Goal: Transaction & Acquisition: Download file/media

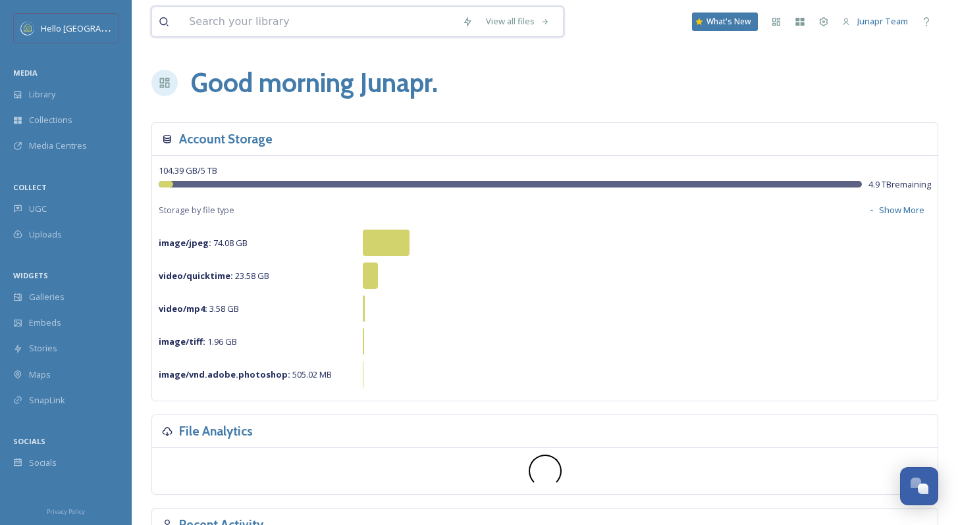
click at [226, 22] on input at bounding box center [318, 21] width 273 height 29
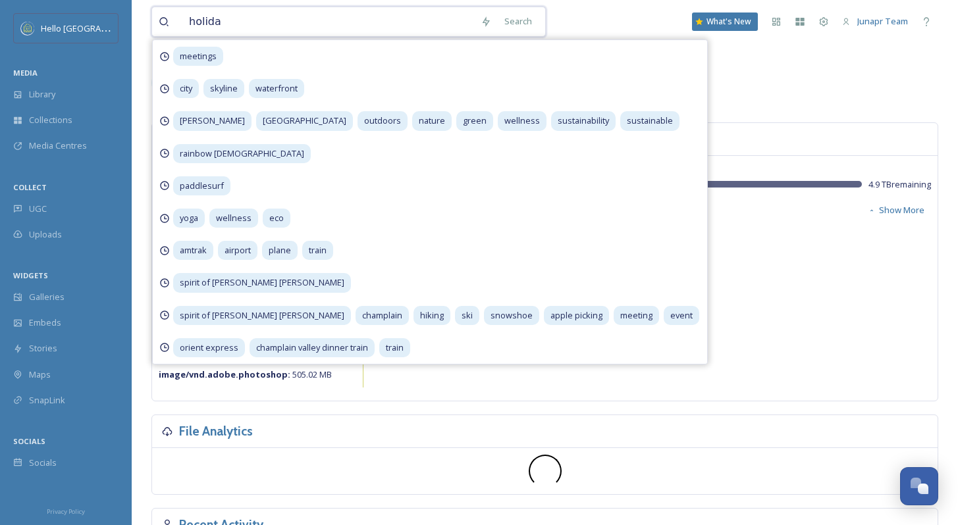
type input "holiday"
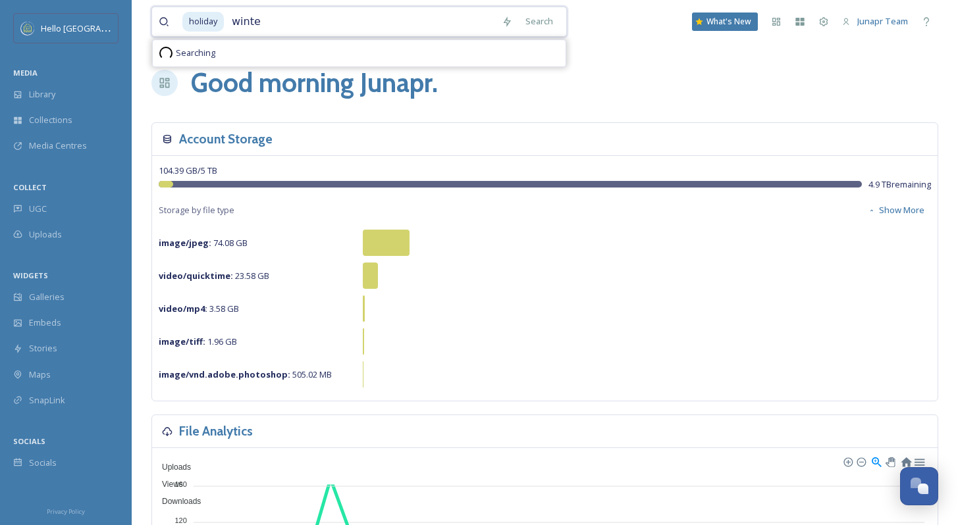
type input "winter"
type input "christmas"
type input "menorah"
type input "santa"
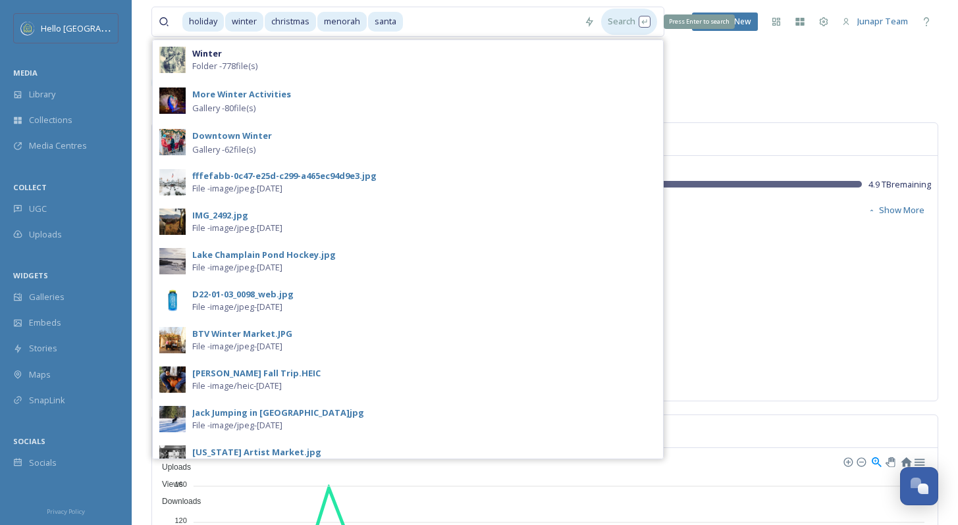
click at [620, 22] on div "Search Press Enter to search" at bounding box center [629, 22] width 56 height 26
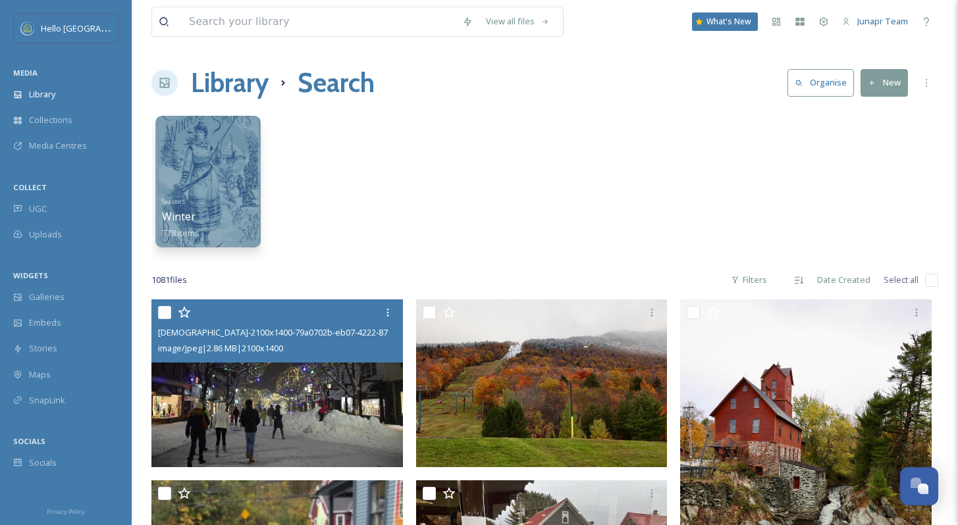
click at [165, 313] on input "checkbox" at bounding box center [164, 312] width 13 height 13
checkbox input "true"
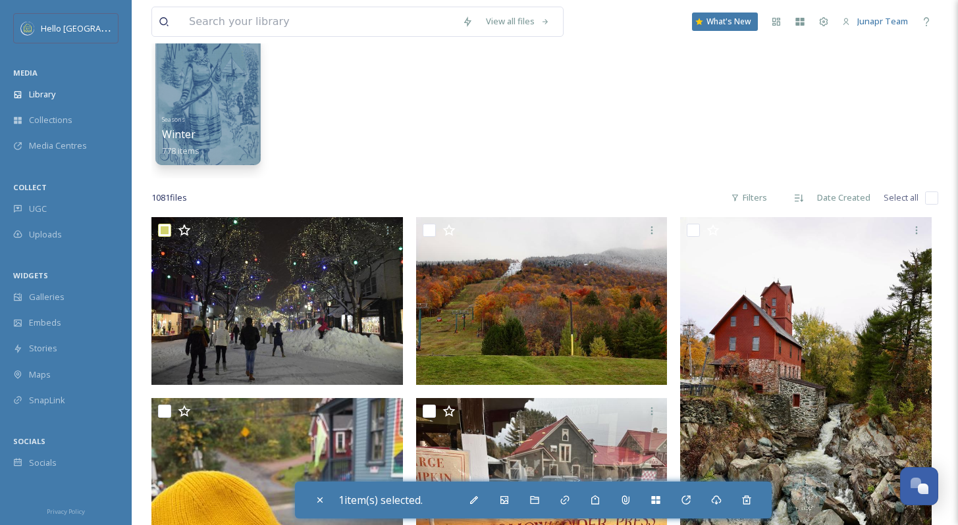
scroll to position [152, 0]
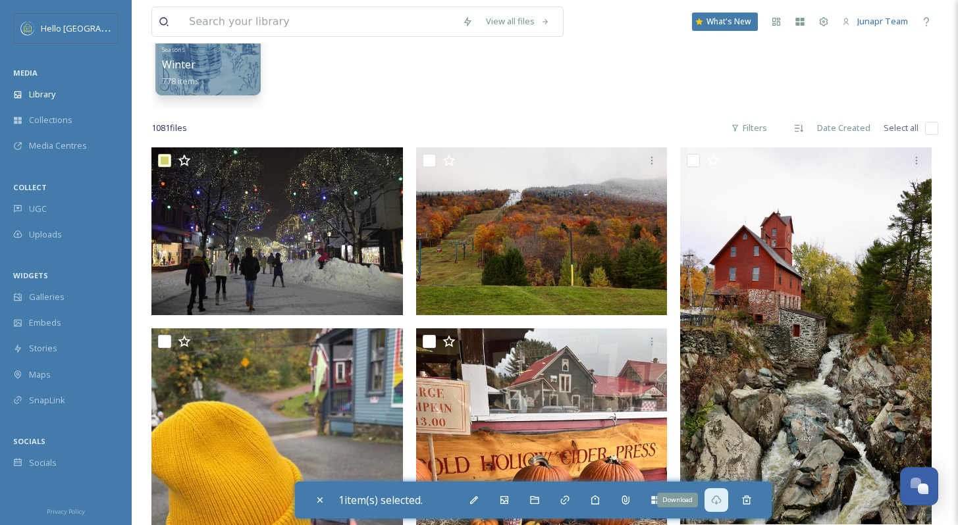
click at [720, 498] on icon at bounding box center [716, 500] width 11 height 11
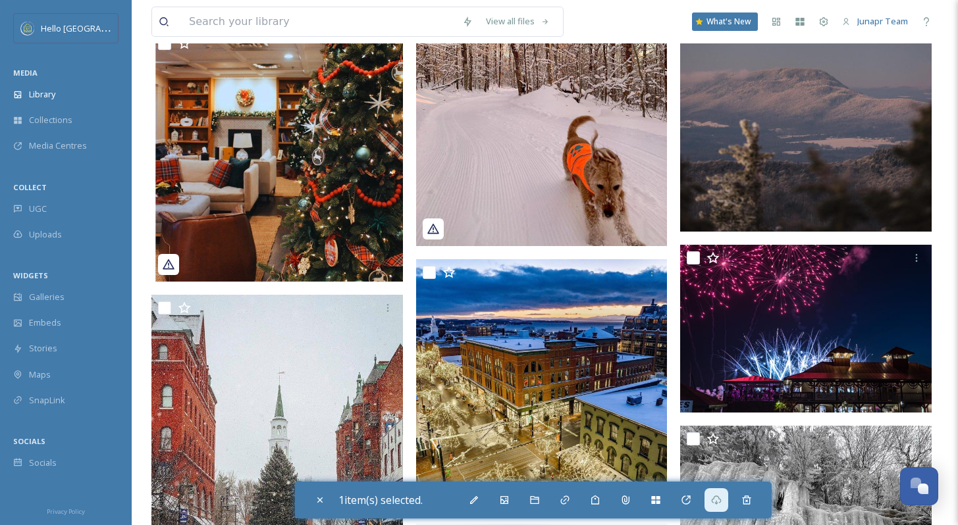
scroll to position [2590, 0]
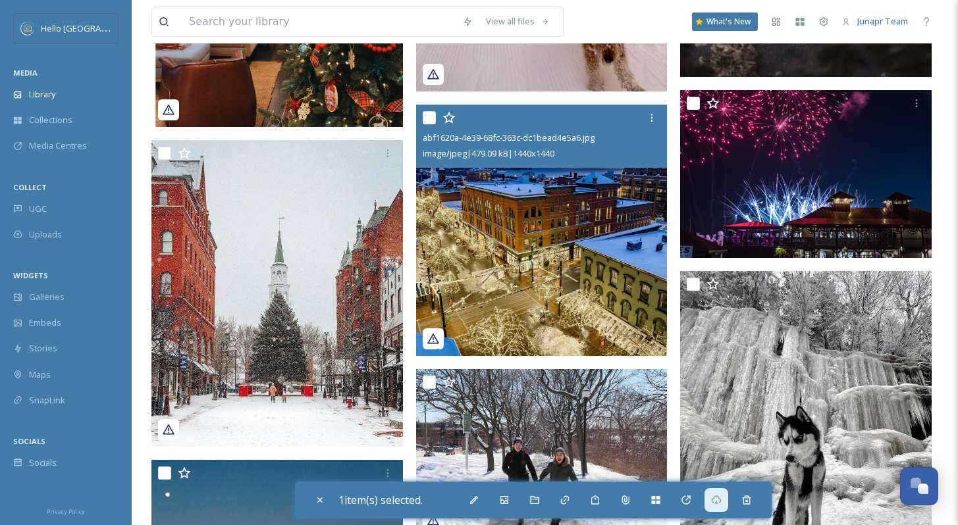
click at [430, 120] on input "checkbox" at bounding box center [429, 117] width 13 height 13
checkbox input "true"
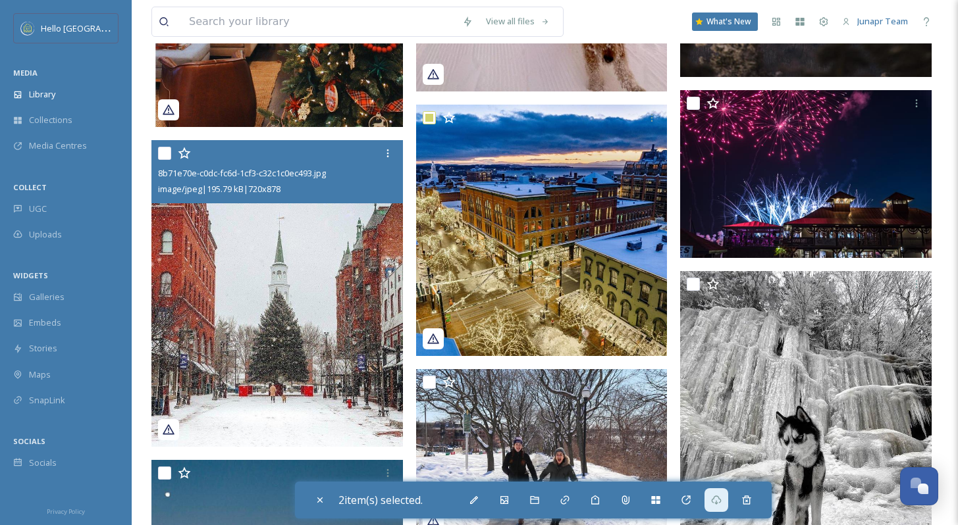
click at [161, 149] on input "checkbox" at bounding box center [164, 153] width 13 height 13
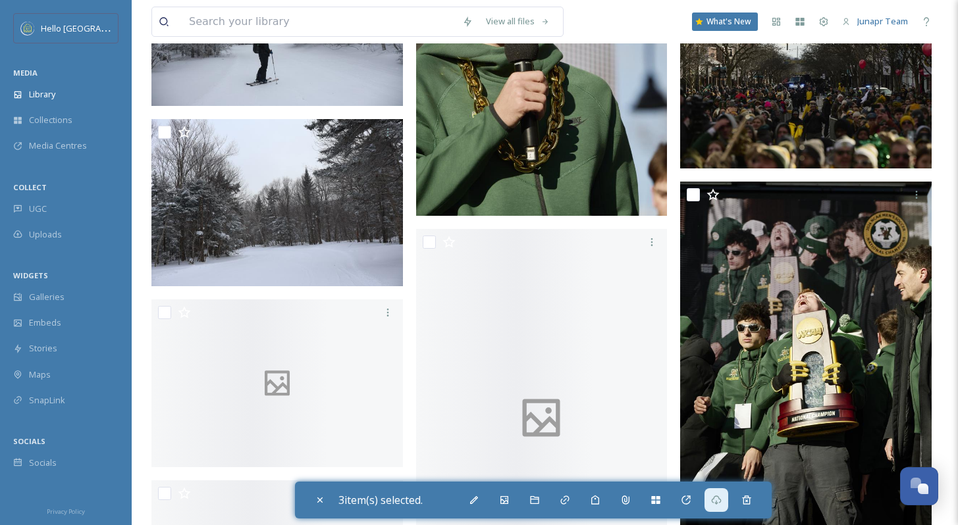
scroll to position [17339, 0]
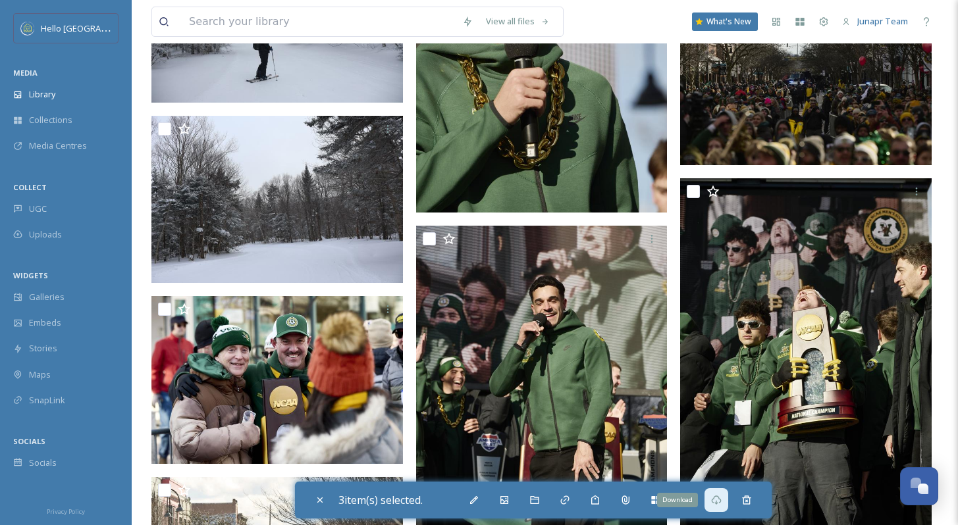
click at [719, 501] on icon at bounding box center [716, 500] width 11 height 11
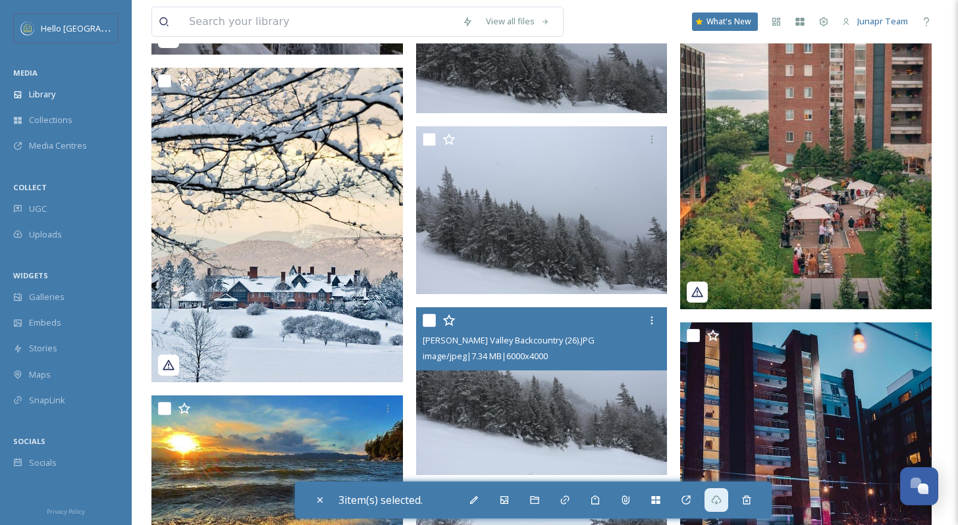
scroll to position [13669, 0]
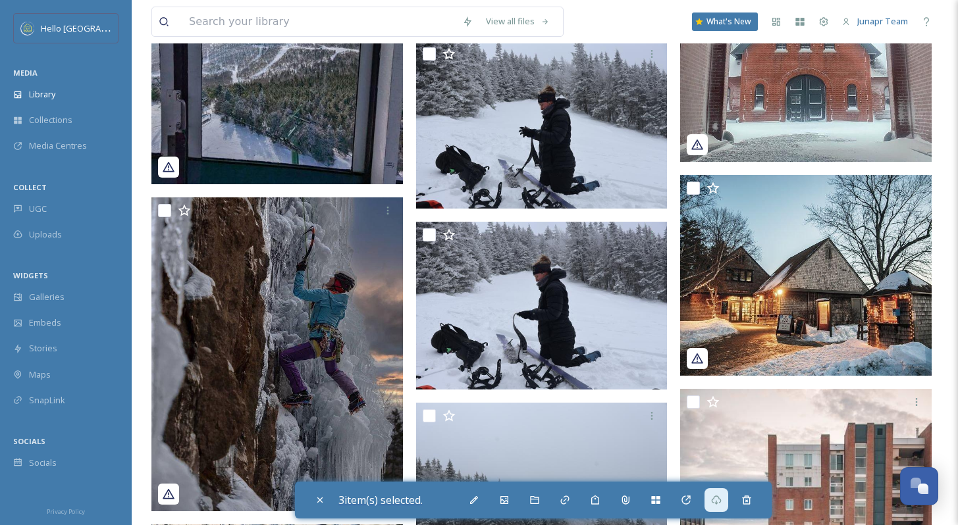
click at [396, 500] on span "3 item(s) selected." at bounding box center [380, 500] width 84 height 14
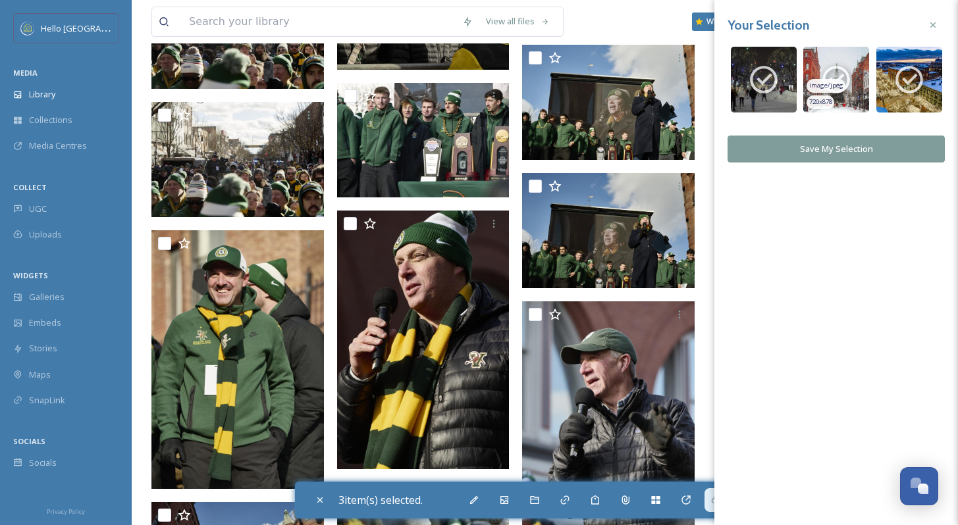
click at [841, 81] on span "image/jpeg" at bounding box center [826, 85] width 34 height 9
checkbox input "false"
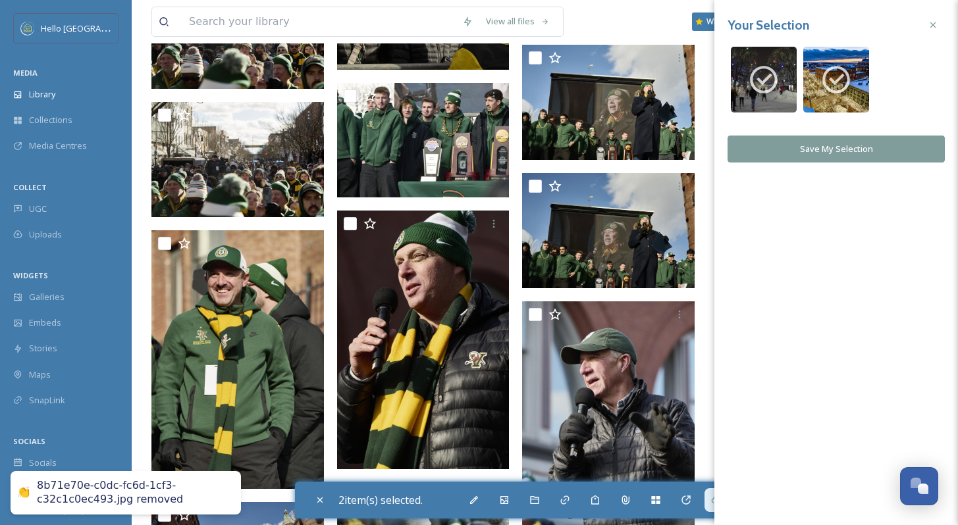
drag, startPoint x: 757, startPoint y: 66, endPoint x: 841, endPoint y: 72, distance: 84.5
click at [758, 68] on icon at bounding box center [763, 79] width 33 height 33
checkbox input "false"
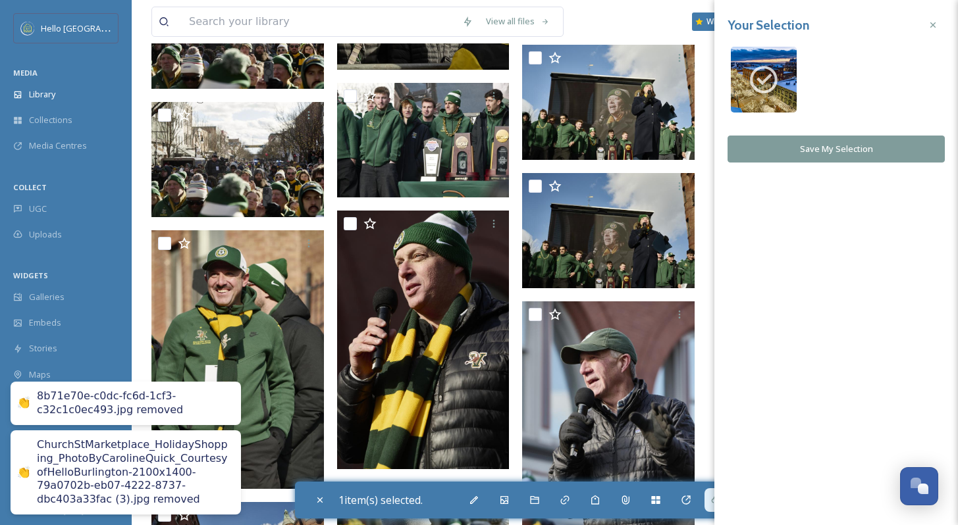
click at [851, 72] on div at bounding box center [836, 79] width 72 height 72
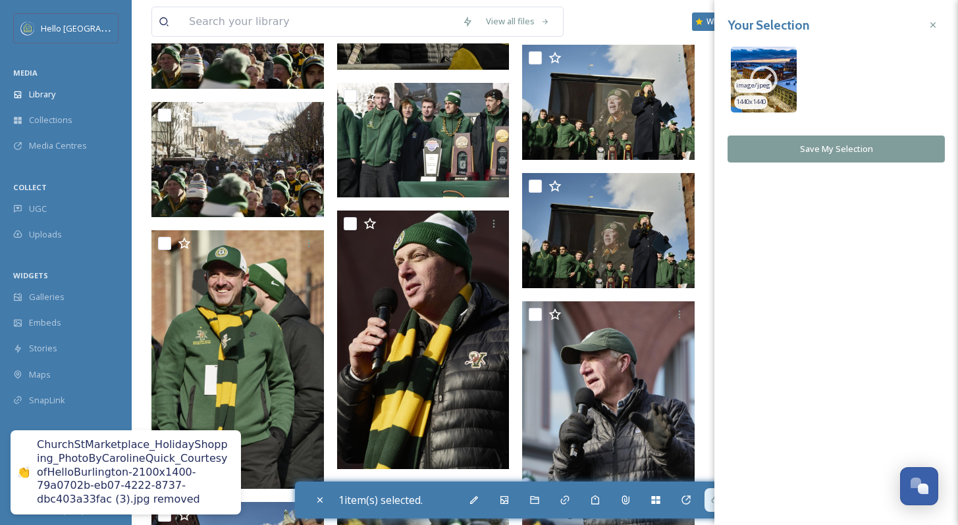
click at [776, 72] on icon at bounding box center [763, 79] width 33 height 33
checkbox input "false"
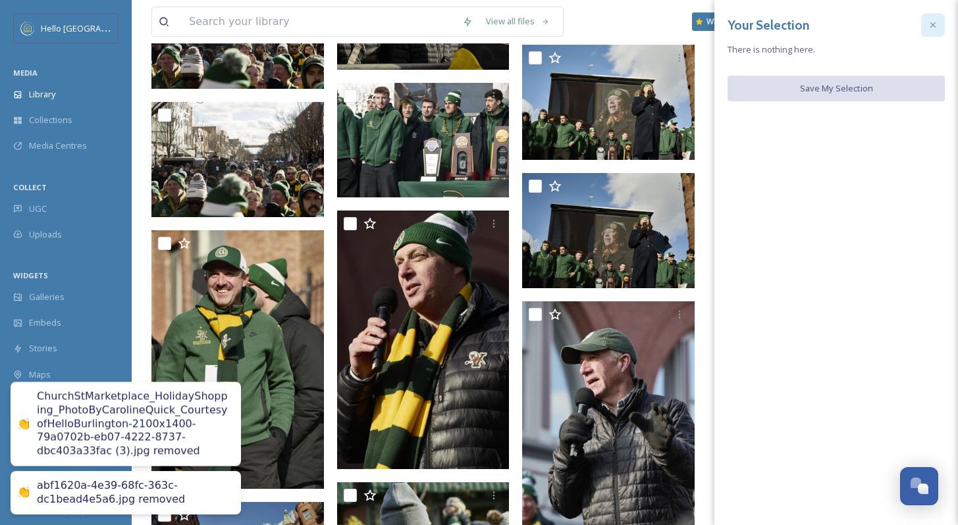
click at [937, 23] on icon at bounding box center [933, 25] width 11 height 11
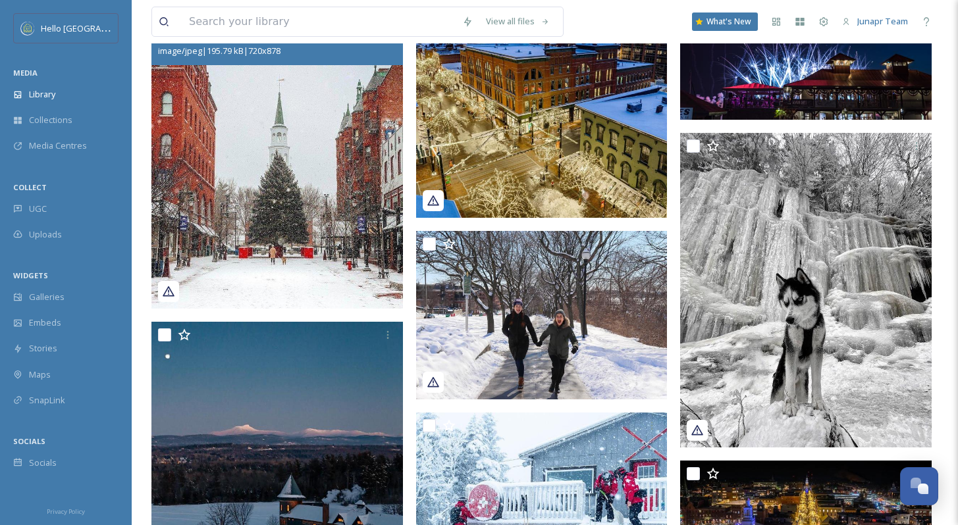
click at [250, 145] on img at bounding box center [276, 155] width 251 height 307
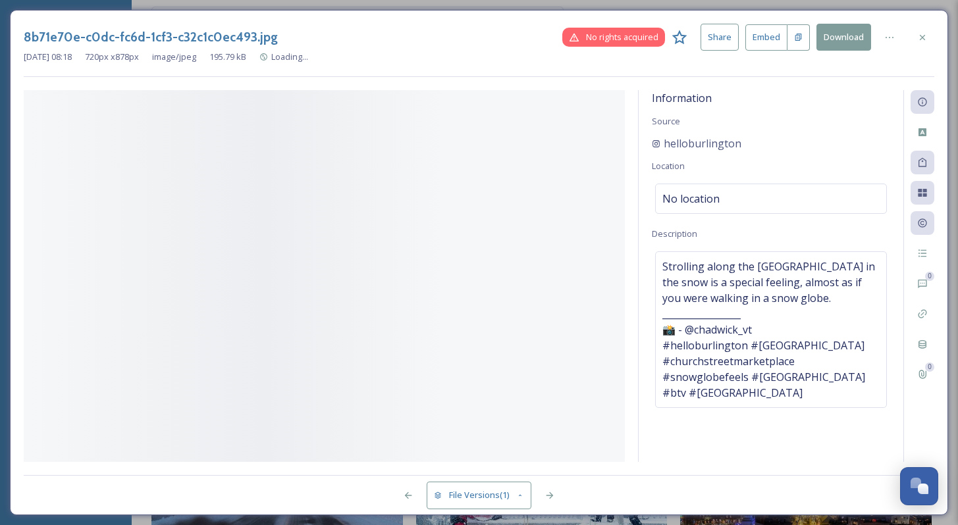
scroll to position [2409, 0]
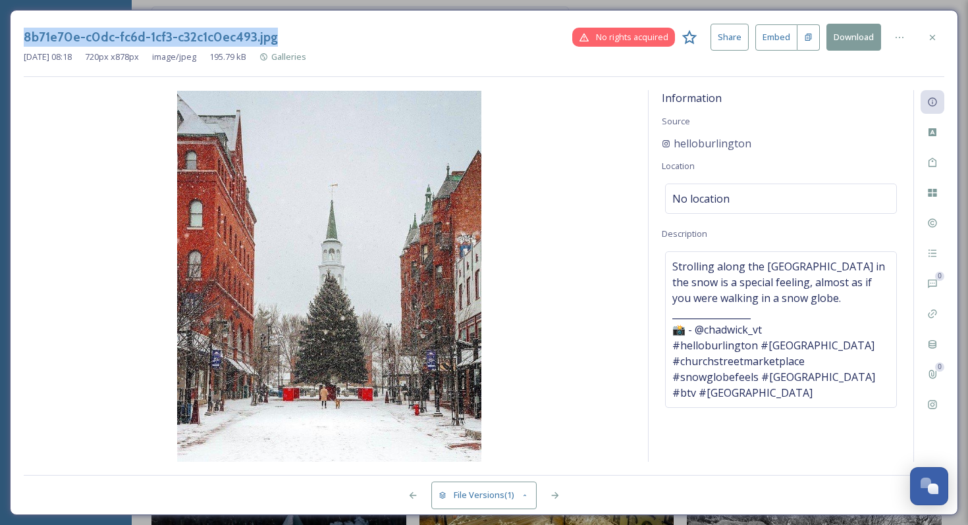
drag, startPoint x: 298, startPoint y: 32, endPoint x: 0, endPoint y: 27, distance: 297.6
click at [0, 27] on div "8b71e70e-c0dc-fc6d-1cf3-c32c1c0ec493.jpg No rights acquired Share Embed Downloa…" at bounding box center [484, 262] width 968 height 525
copy h3 "8b71e70e-c0dc-fc6d-1cf3-c32c1c0ec493.jpg"
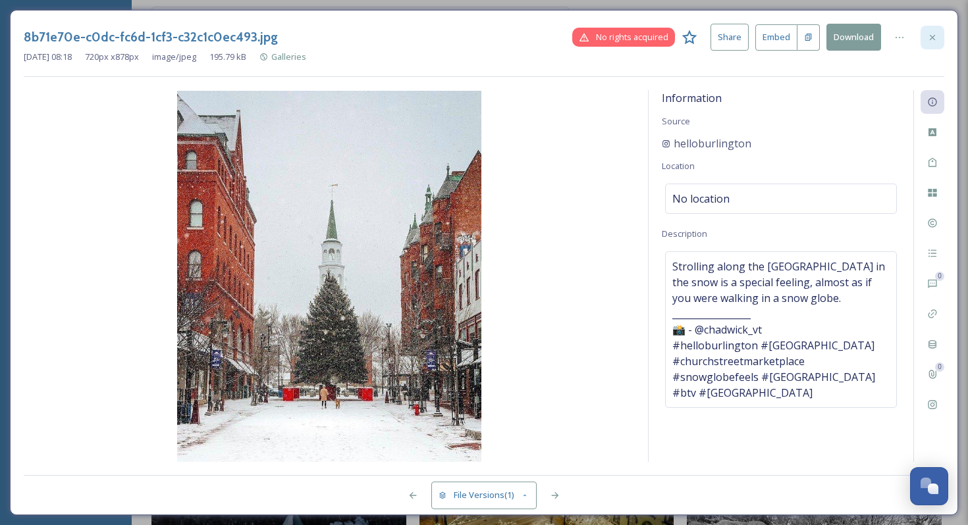
click at [930, 38] on icon at bounding box center [932, 36] width 5 height 5
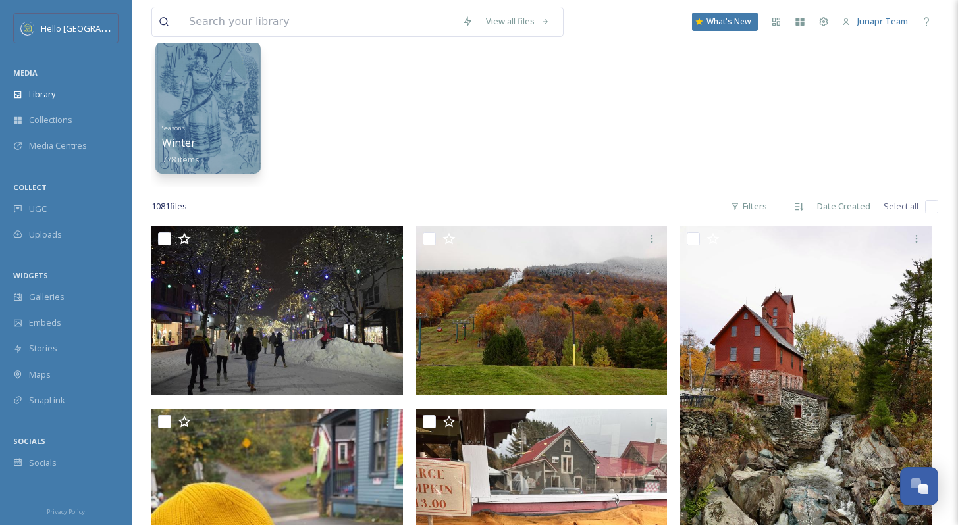
scroll to position [46, 0]
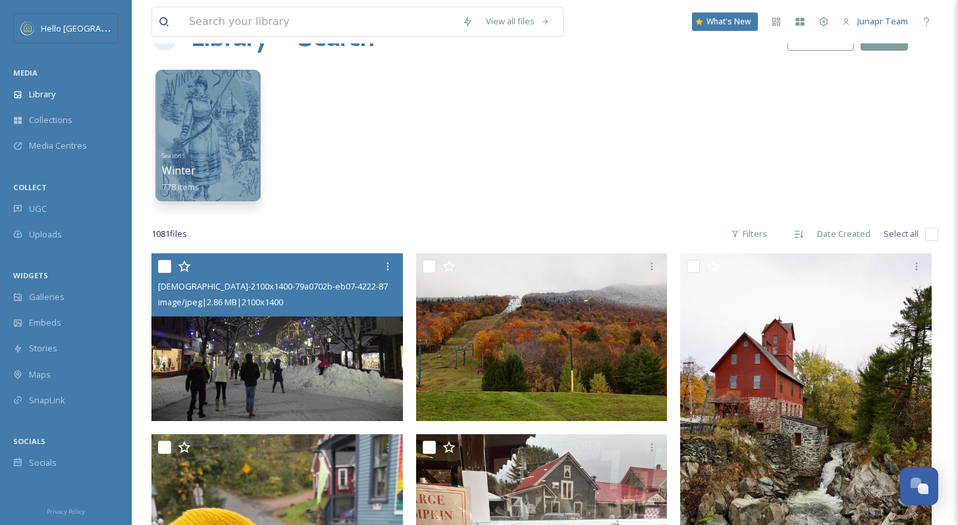
click at [315, 313] on div "ChurchStMarketplace_HolidayShopping_PhotoByCarolineQuick_CourtesyofHelloBurling…" at bounding box center [276, 284] width 251 height 63
click at [319, 327] on img at bounding box center [276, 337] width 251 height 168
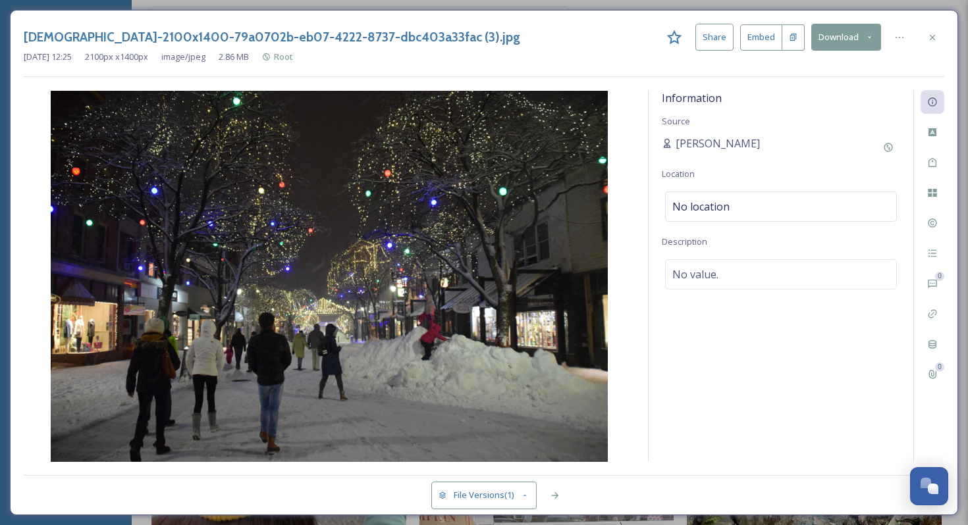
drag, startPoint x: 20, startPoint y: 36, endPoint x: 592, endPoint y: 46, distance: 571.5
click at [645, 46] on div "ChurchStMarketplace_HolidayShopping_PhotoByCarolineQuick_CourtesyofHelloBurling…" at bounding box center [484, 263] width 948 height 506
click at [520, 42] on h3 "[DEMOGRAPHIC_DATA]-2100x1400-79a0702b-eb07-4222-8737-dbc403a33fac (3).jpg" at bounding box center [272, 37] width 496 height 19
click at [520, 37] on h3 "[DEMOGRAPHIC_DATA]-2100x1400-79a0702b-eb07-4222-8737-dbc403a33fac (3).jpg" at bounding box center [272, 37] width 496 height 19
click at [520, 32] on h3 "[DEMOGRAPHIC_DATA]-2100x1400-79a0702b-eb07-4222-8737-dbc403a33fac (3).jpg" at bounding box center [272, 37] width 496 height 19
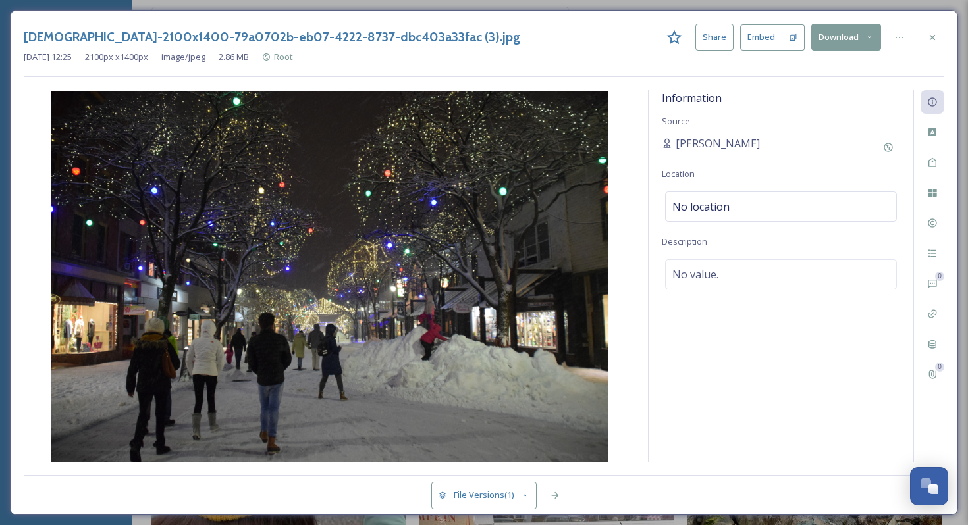
click at [520, 32] on h3 "[DEMOGRAPHIC_DATA]-2100x1400-79a0702b-eb07-4222-8737-dbc403a33fac (3).jpg" at bounding box center [272, 37] width 496 height 19
click at [897, 54] on div "[DATE] 12:25 2100 px x 1400 px image/jpeg 2.86 MB Root" at bounding box center [484, 57] width 920 height 13
click at [932, 40] on icon at bounding box center [932, 37] width 11 height 11
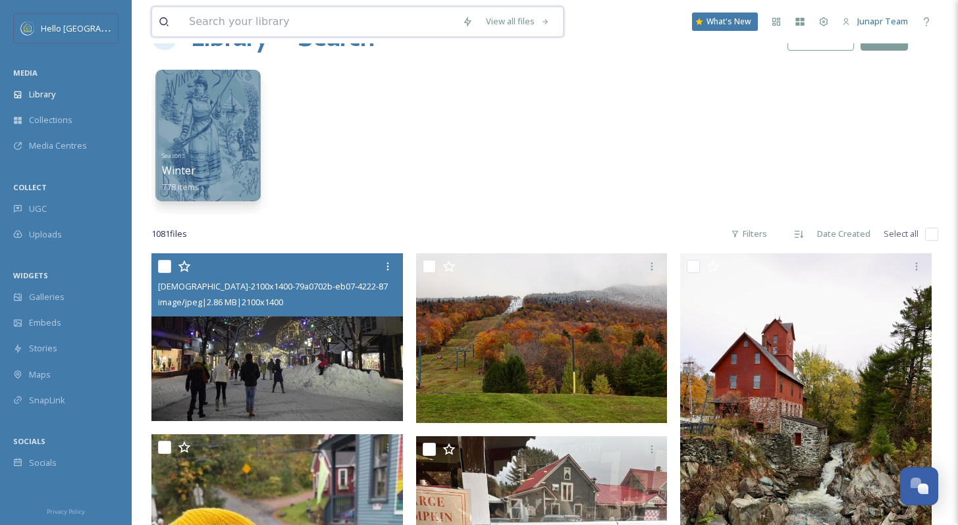
click at [334, 25] on input at bounding box center [318, 21] width 273 height 29
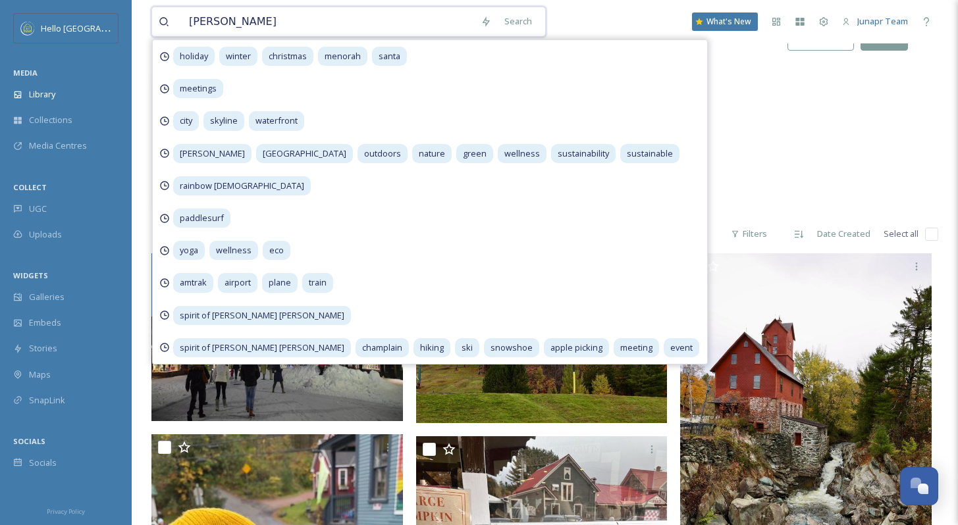
type input "winter [PERSON_NAME] market"
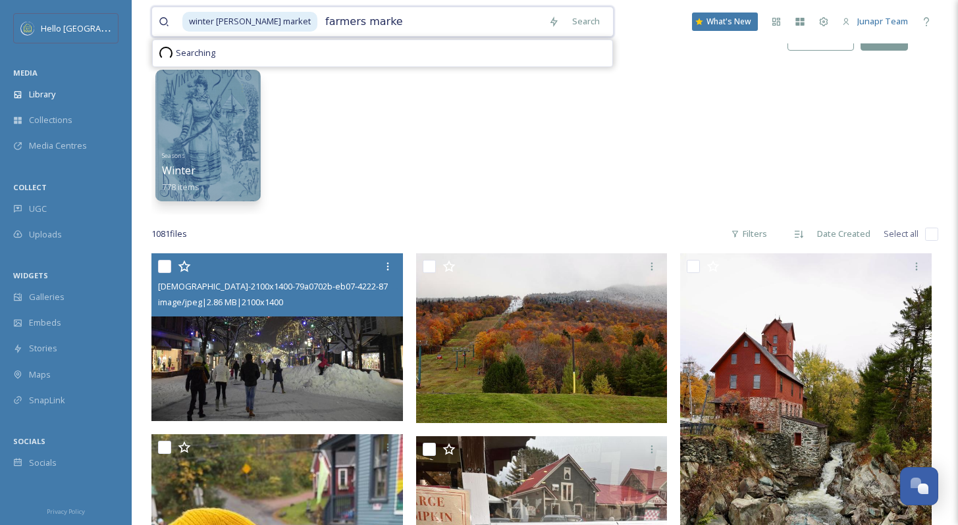
type input "farmers market"
type input "m"
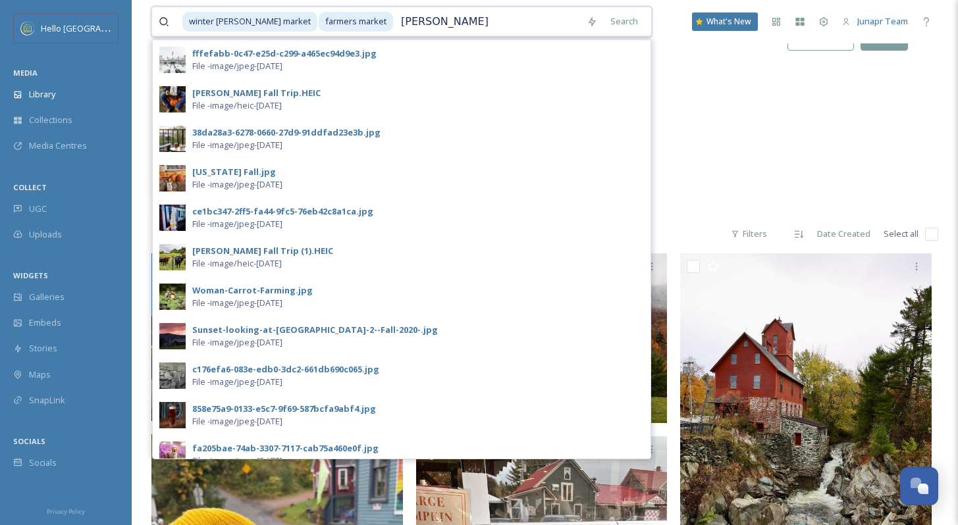
type input "[PERSON_NAME] market"
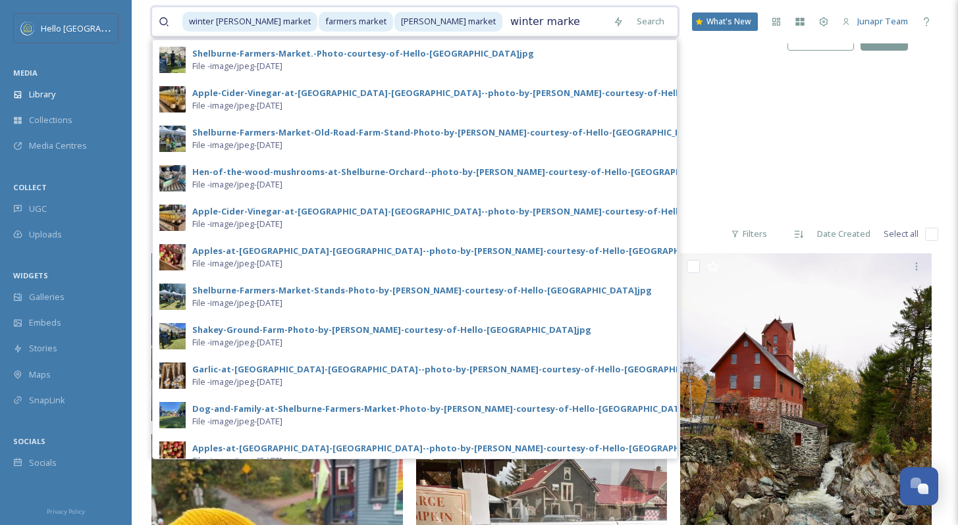
type input "winter market"
type input "market"
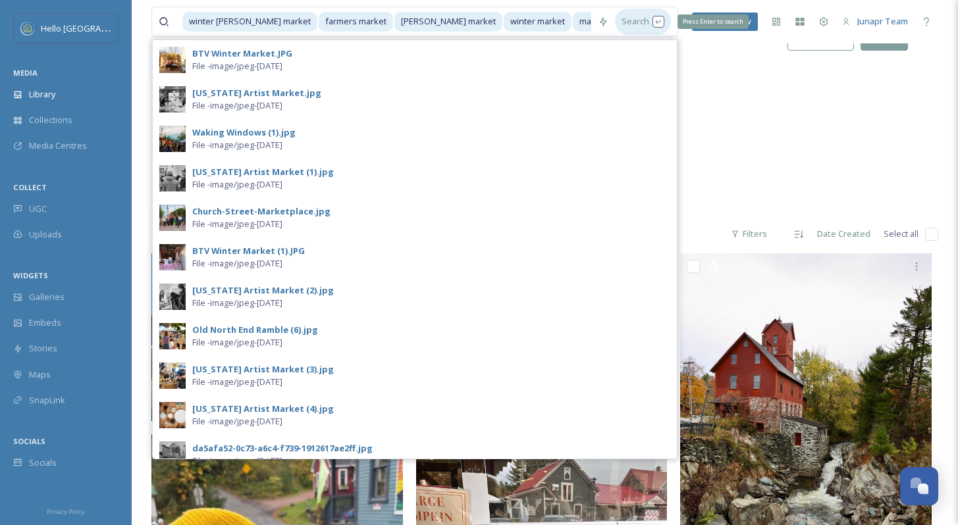
click at [636, 23] on div "Search Press Enter to search" at bounding box center [643, 22] width 56 height 26
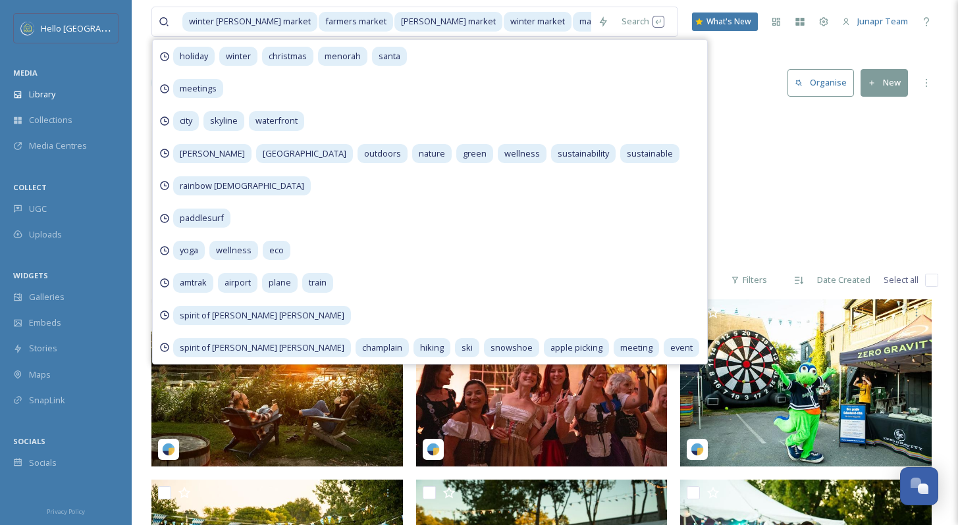
click at [772, 209] on div "Food & Drink Farmers Markets 35 items Marketing Use 414 items" at bounding box center [544, 184] width 787 height 151
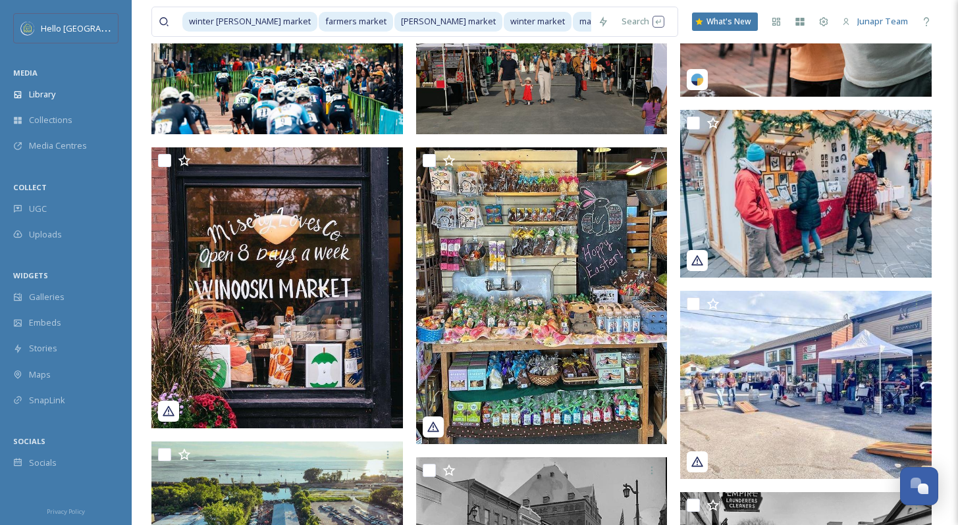
scroll to position [959, 0]
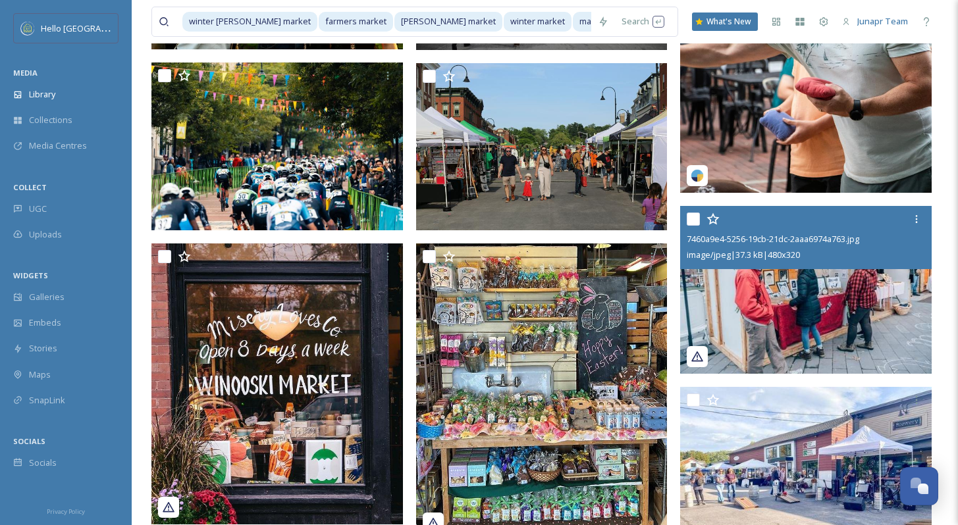
click at [696, 220] on input "checkbox" at bounding box center [693, 219] width 13 height 13
checkbox input "true"
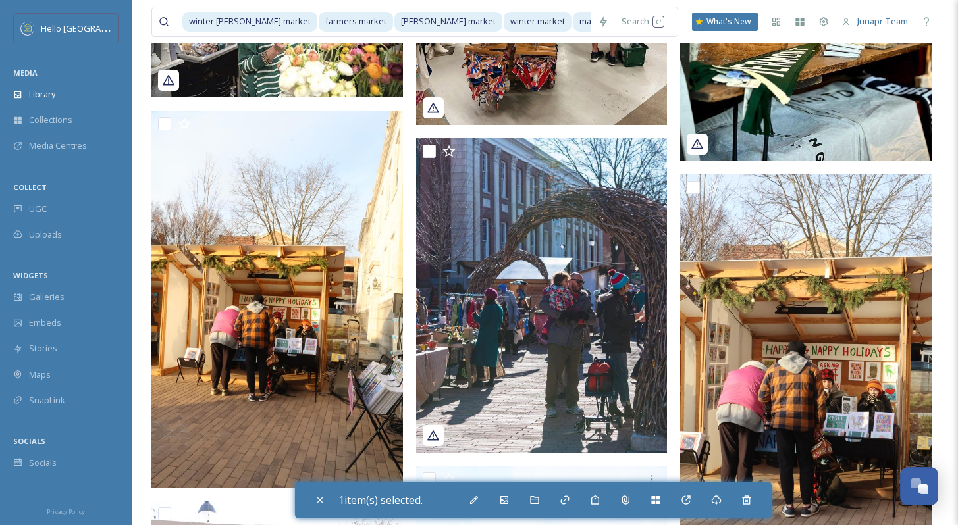
scroll to position [1914, 0]
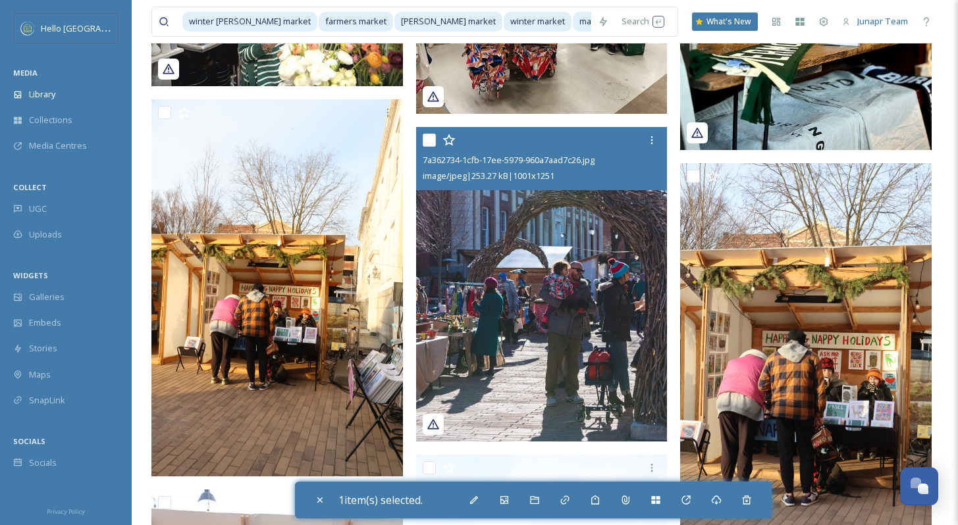
click at [430, 140] on input "checkbox" at bounding box center [429, 140] width 13 height 13
checkbox input "true"
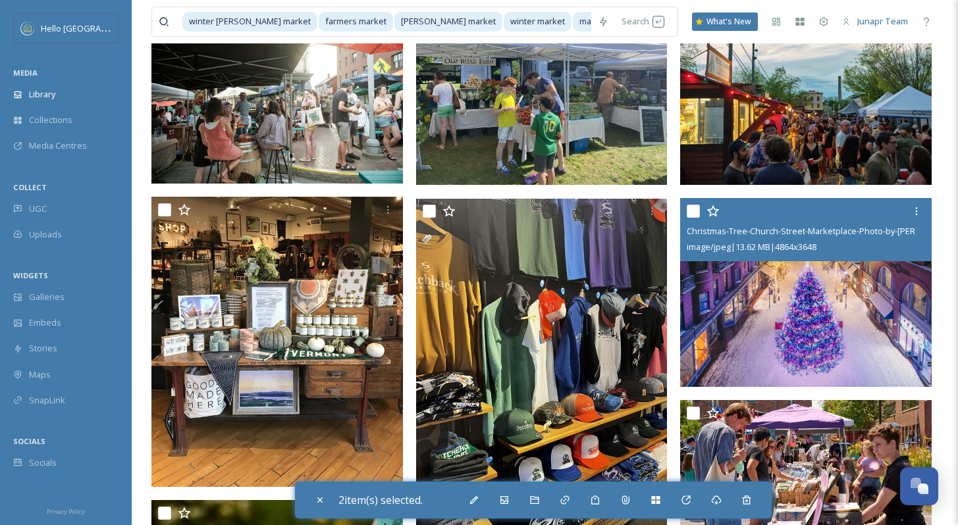
scroll to position [5457, 0]
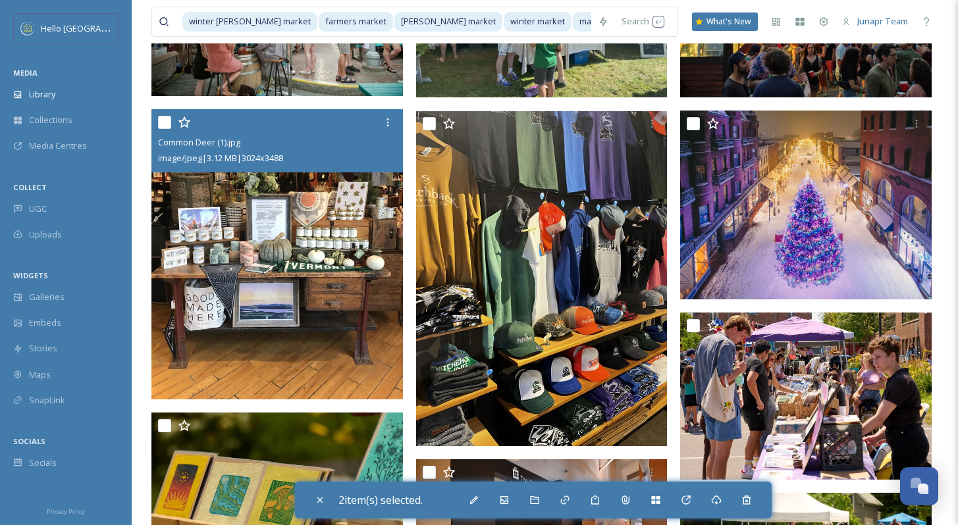
click at [163, 124] on input "checkbox" at bounding box center [164, 122] width 13 height 13
click at [164, 125] on input "checkbox" at bounding box center [164, 122] width 13 height 13
checkbox input "false"
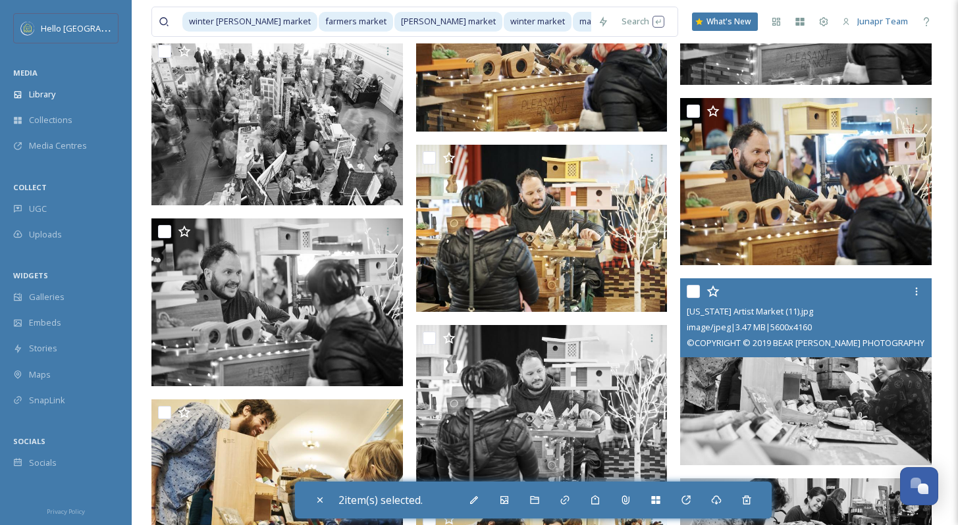
scroll to position [12672, 0]
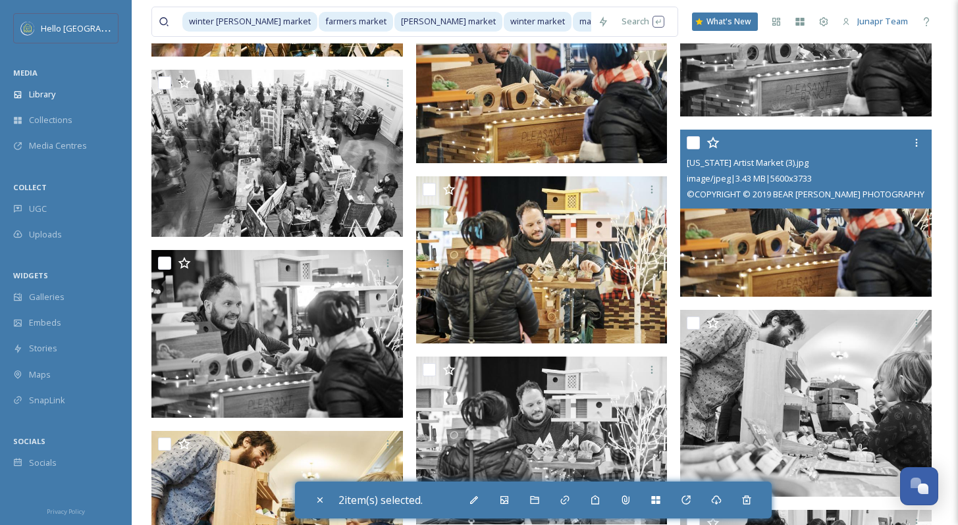
click at [689, 136] on input "checkbox" at bounding box center [693, 142] width 13 height 13
checkbox input "true"
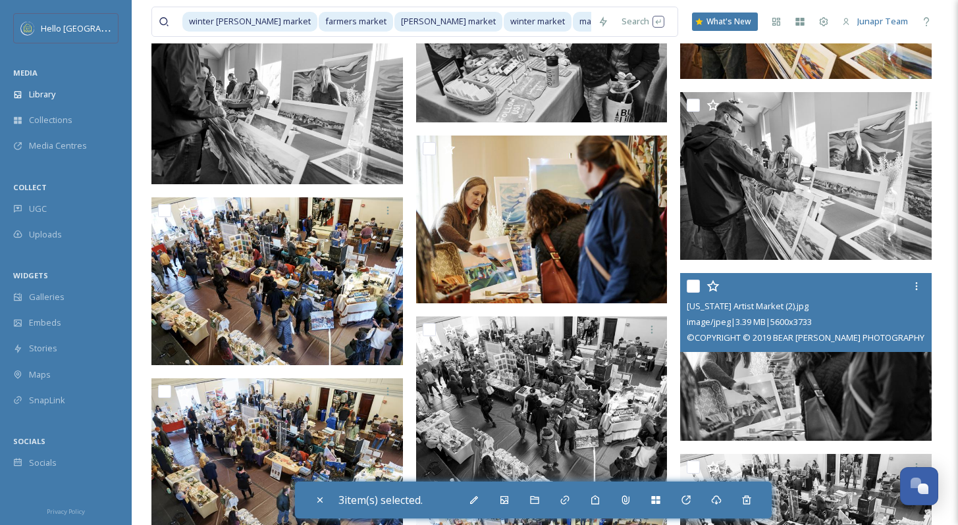
scroll to position [13664, 0]
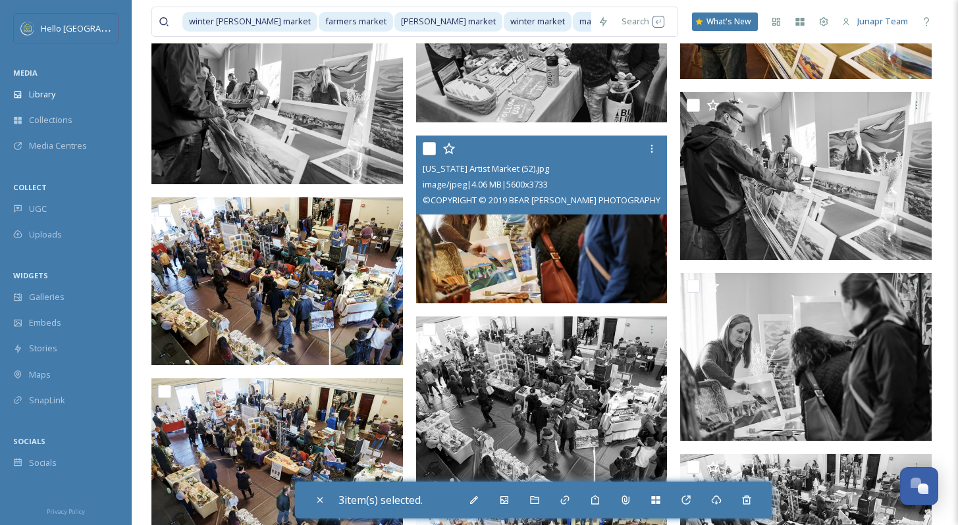
click at [429, 145] on input "checkbox" at bounding box center [429, 148] width 13 height 13
checkbox input "true"
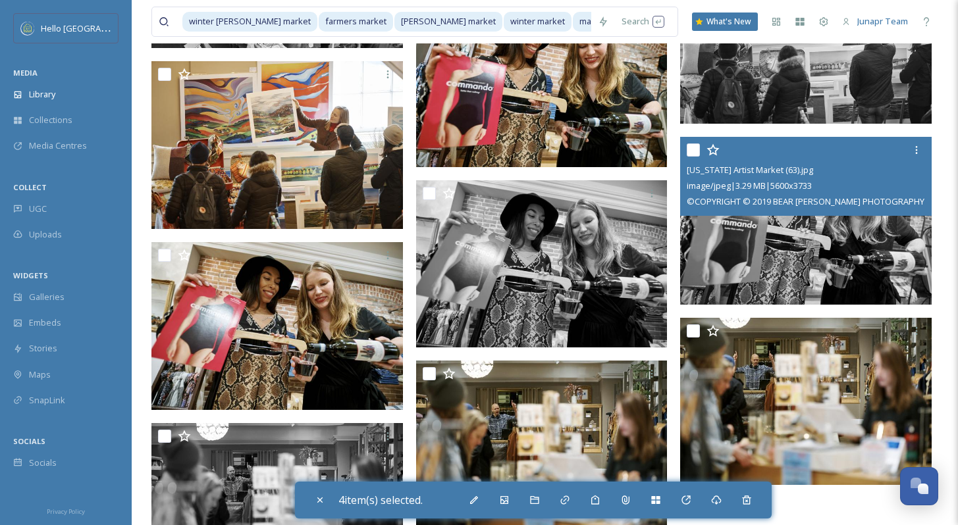
scroll to position [14430, 0]
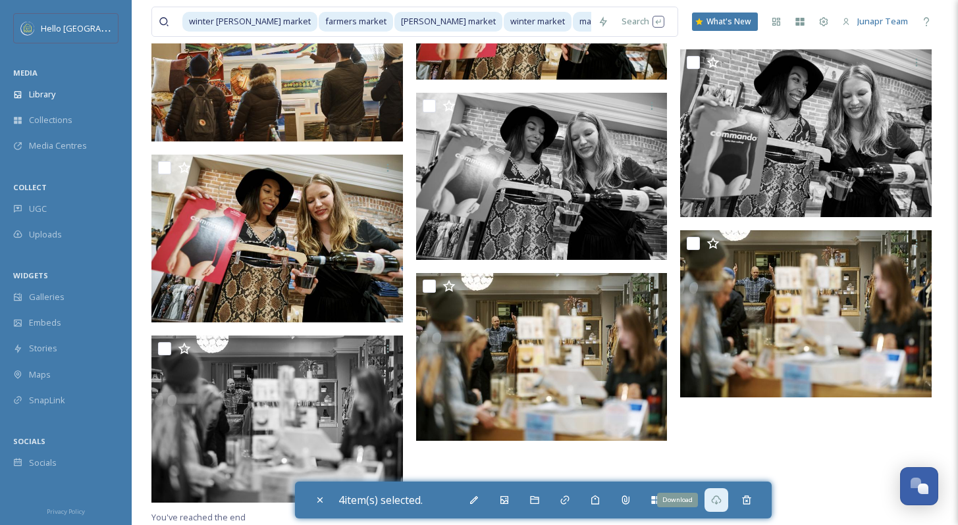
click at [720, 506] on div "Download" at bounding box center [716, 501] width 24 height 24
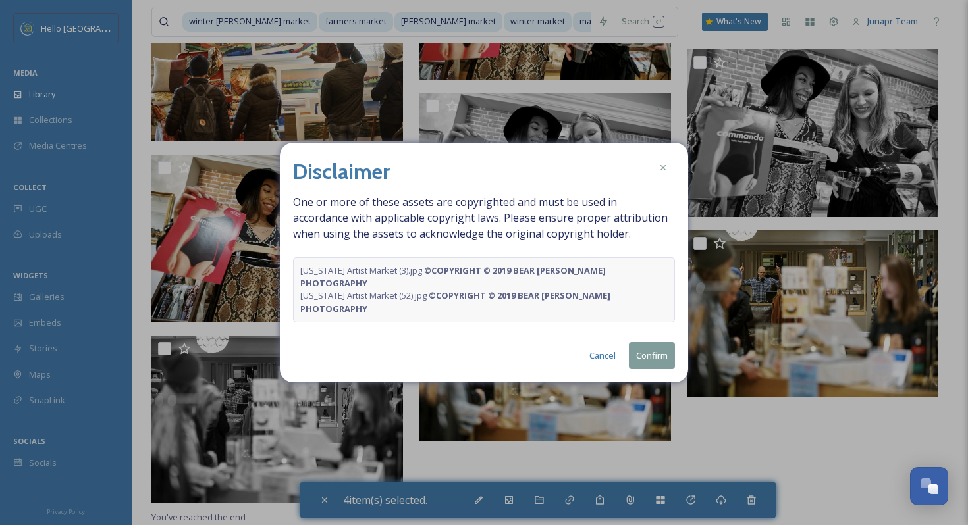
click at [568, 282] on strong "© COPYRIGHT © 2019 BEAR [PERSON_NAME] PHOTOGRAPHY" at bounding box center [453, 277] width 307 height 24
click at [655, 345] on button "Confirm" at bounding box center [652, 355] width 46 height 27
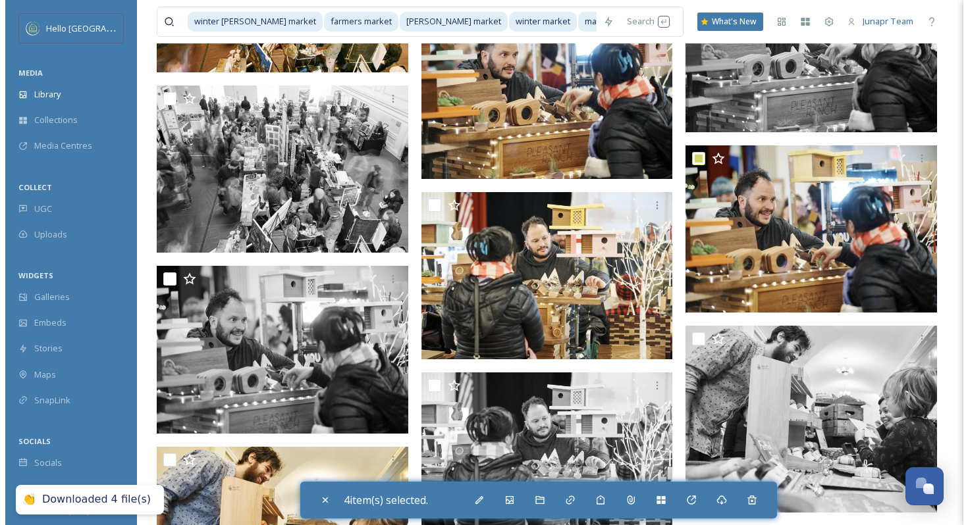
scroll to position [12475, 0]
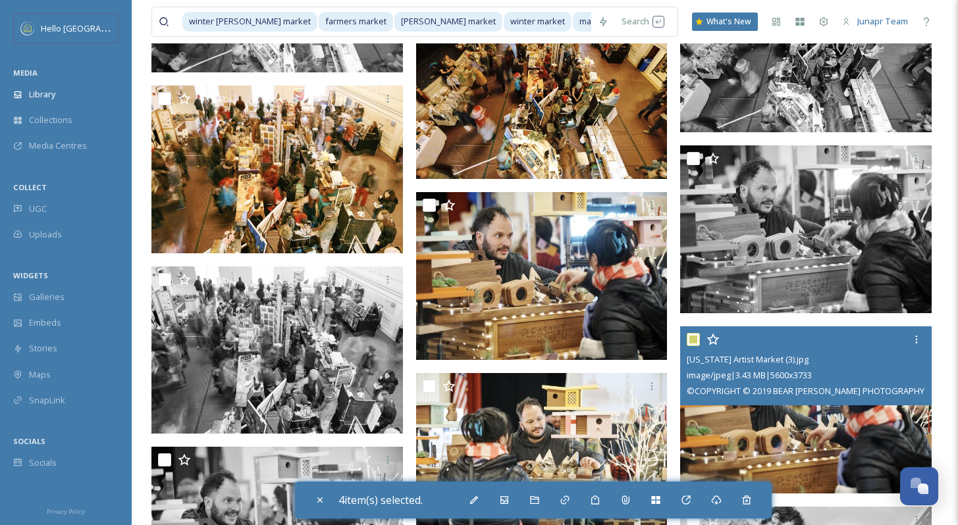
click at [756, 416] on img at bounding box center [805, 411] width 251 height 168
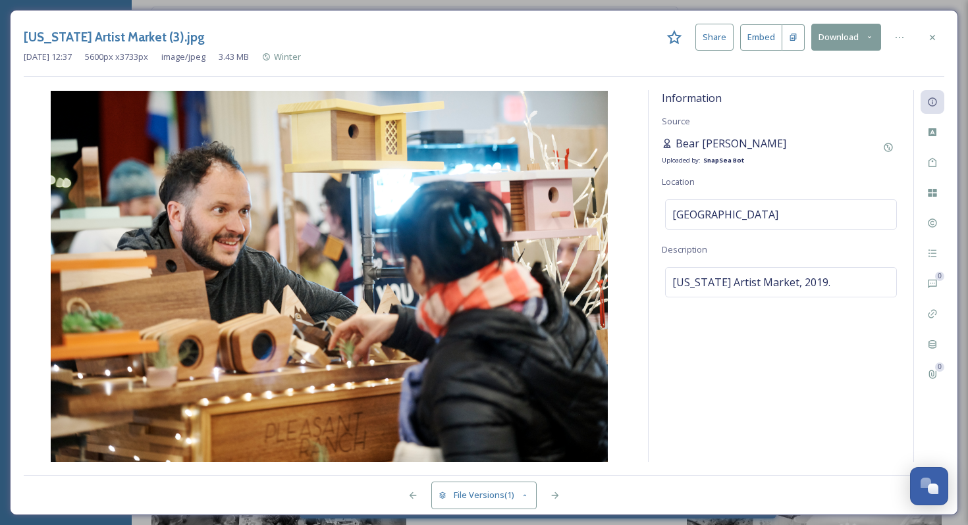
click at [698, 143] on span "Bear [PERSON_NAME]" at bounding box center [730, 144] width 111 height 16
click at [887, 149] on icon at bounding box center [888, 147] width 11 height 11
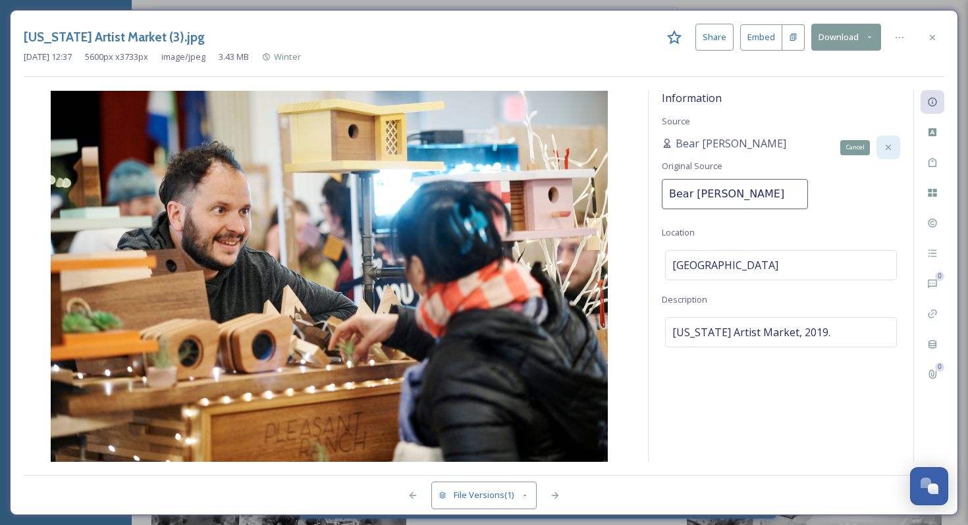
click at [887, 149] on icon at bounding box center [888, 147] width 11 height 11
